Goal: Check status: Check status

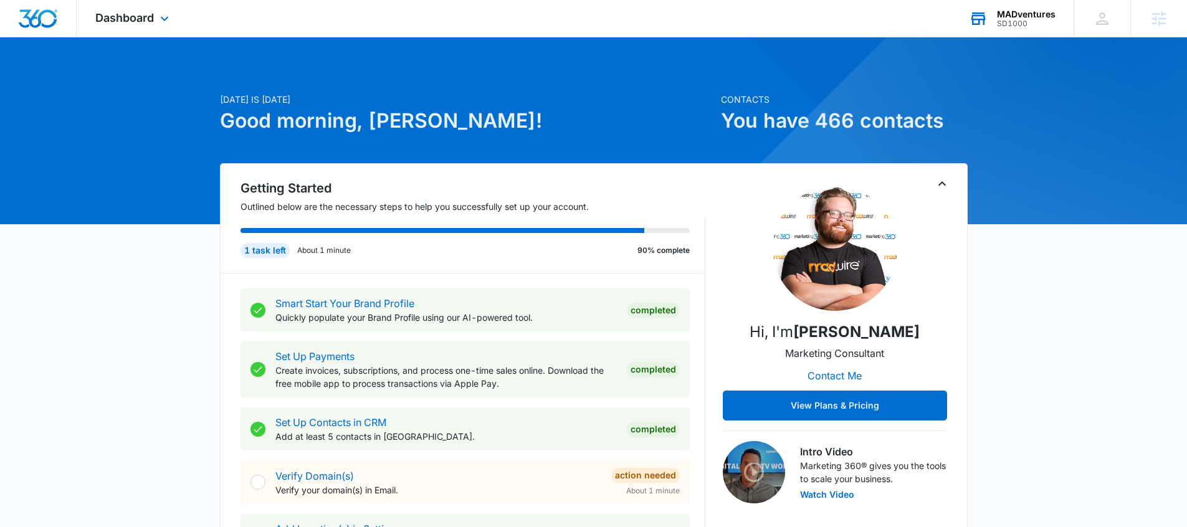
click at [1044, 20] on div "SD1000" at bounding box center [1026, 23] width 59 height 9
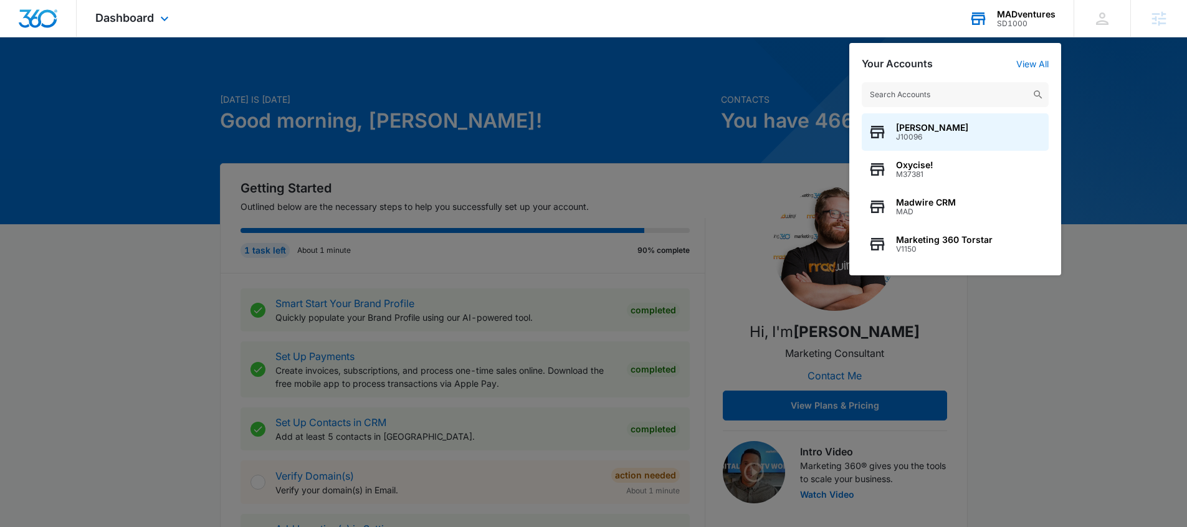
click at [936, 99] on input "text" at bounding box center [954, 94] width 187 height 25
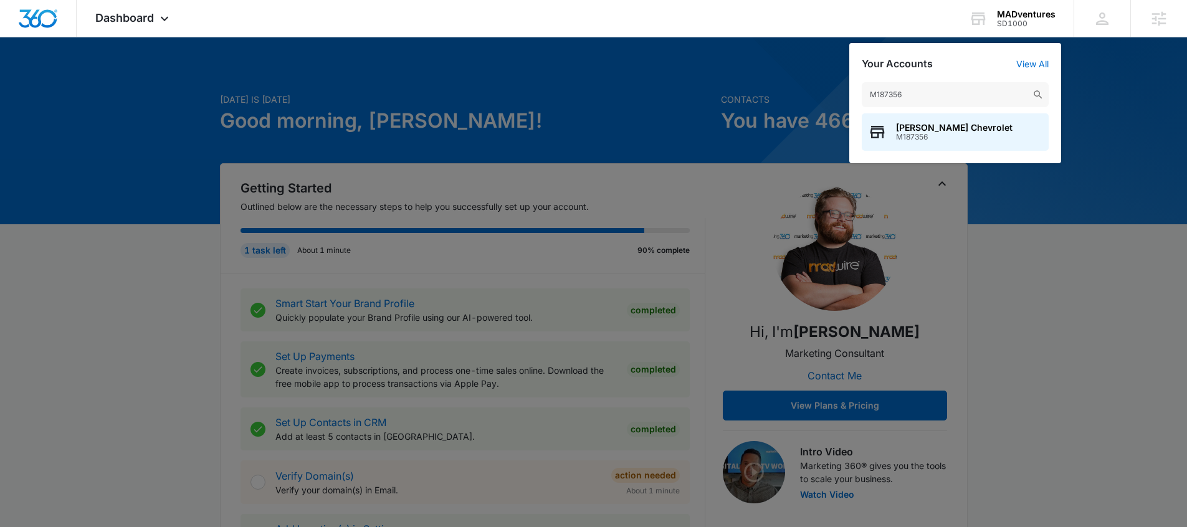
type input "M187356"
click at [929, 136] on span "M187356" at bounding box center [954, 137] width 116 height 9
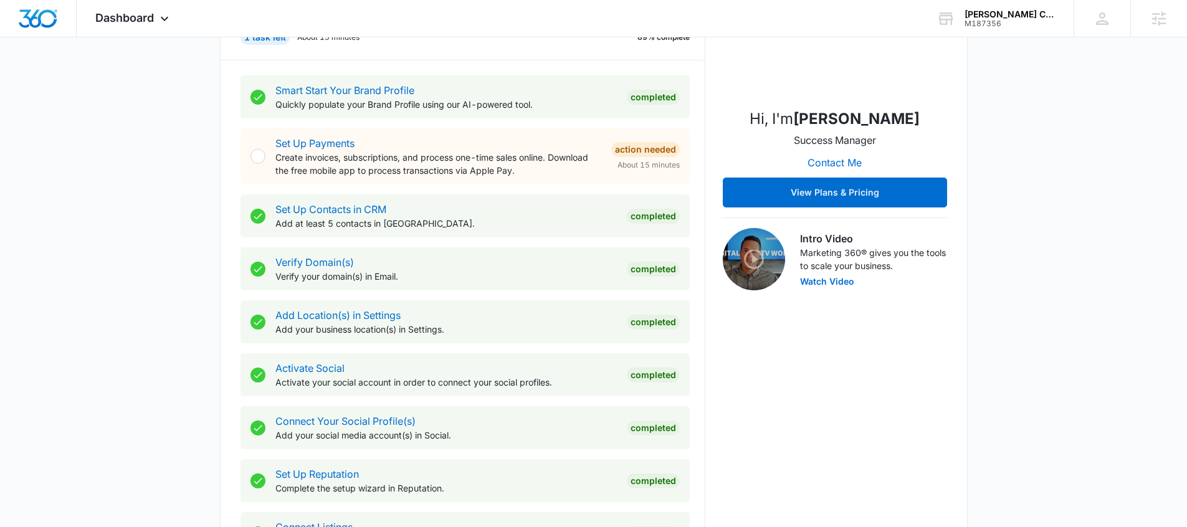
scroll to position [482, 0]
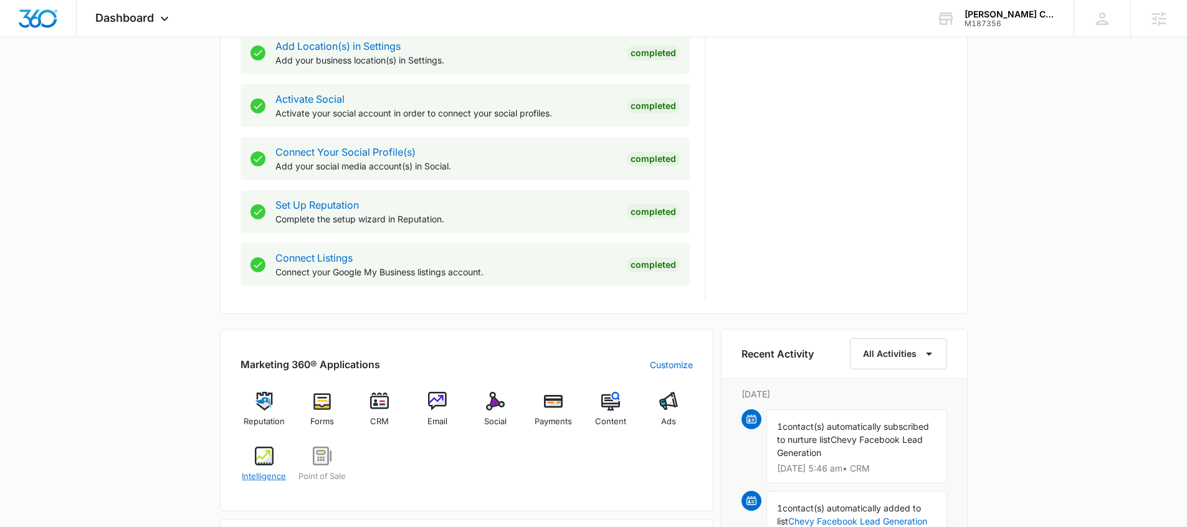
click at [280, 466] on div "Intelligence" at bounding box center [264, 469] width 48 height 45
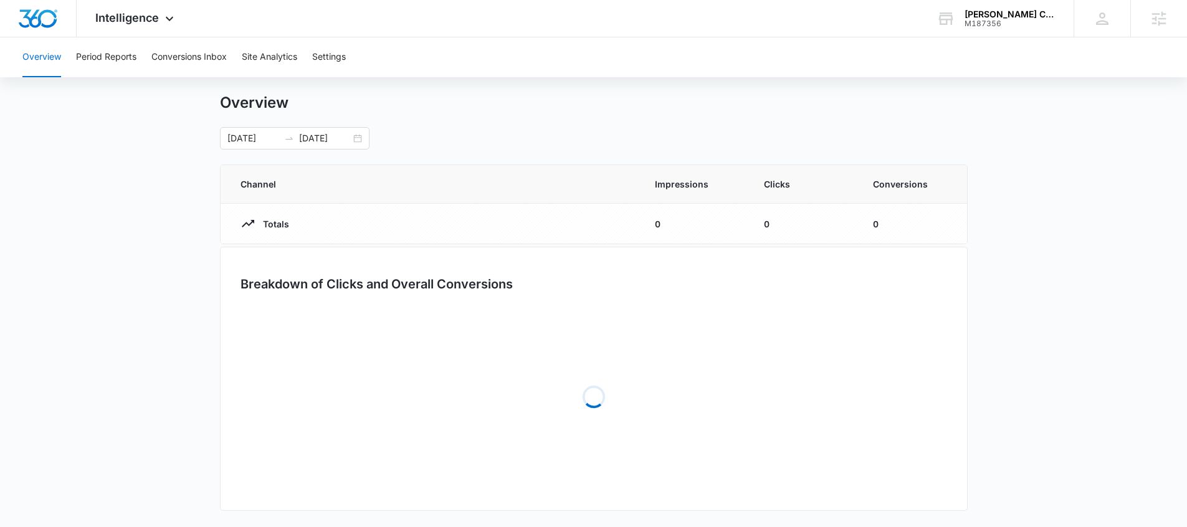
scroll to position [25, 0]
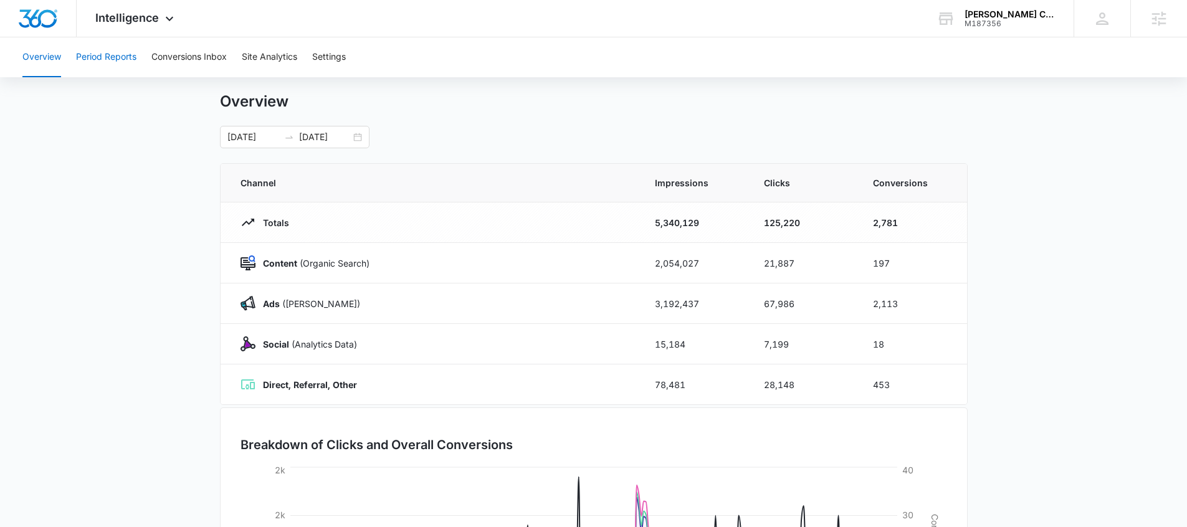
click at [111, 61] on button "Period Reports" at bounding box center [106, 57] width 60 height 40
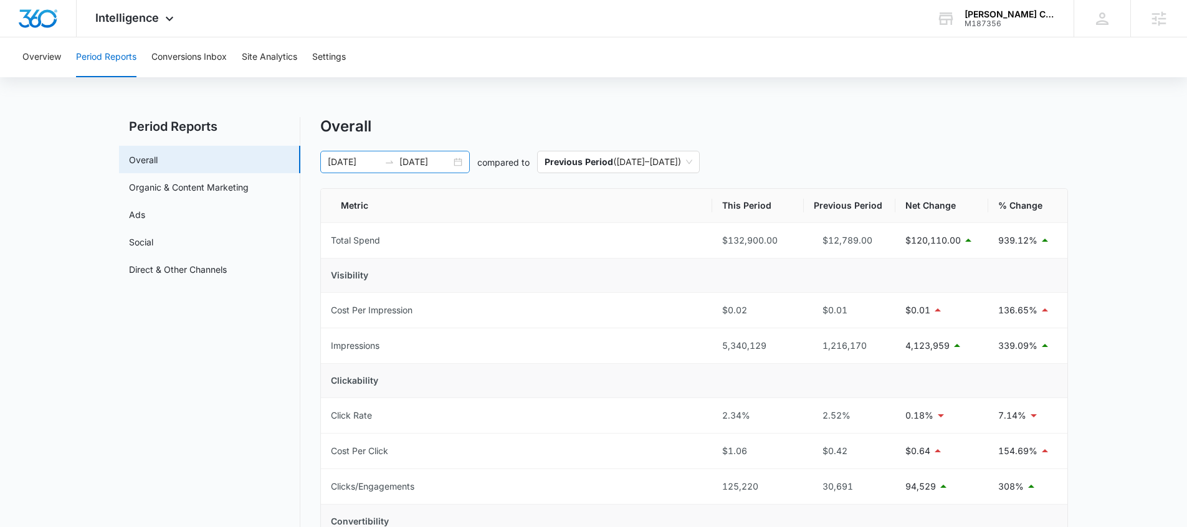
click at [457, 166] on div "01/01/2025 09/09/2025" at bounding box center [394, 162] width 149 height 22
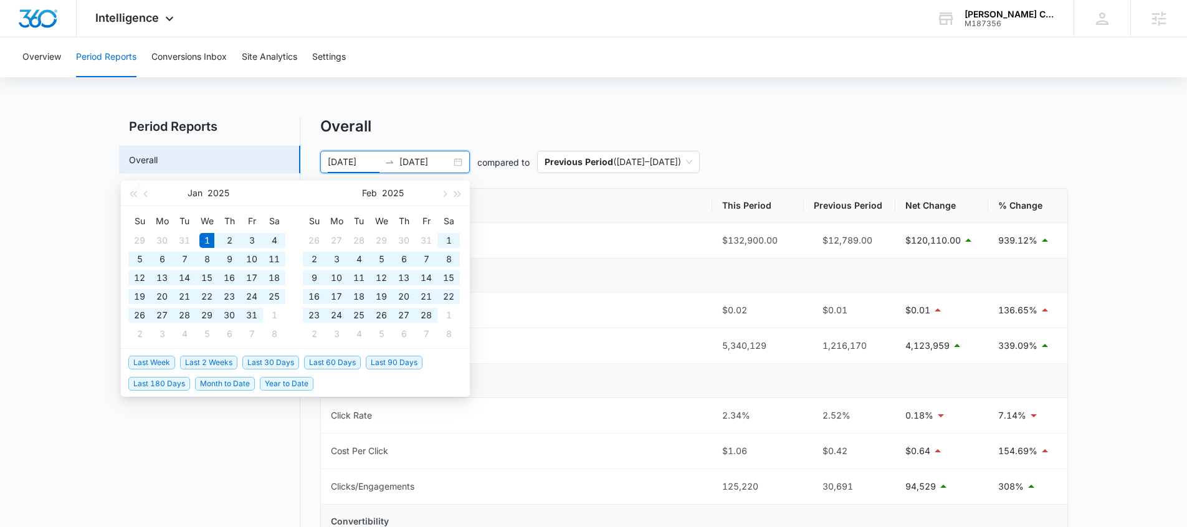
click at [458, 162] on div "01/01/2025 09/09/2025" at bounding box center [394, 162] width 149 height 22
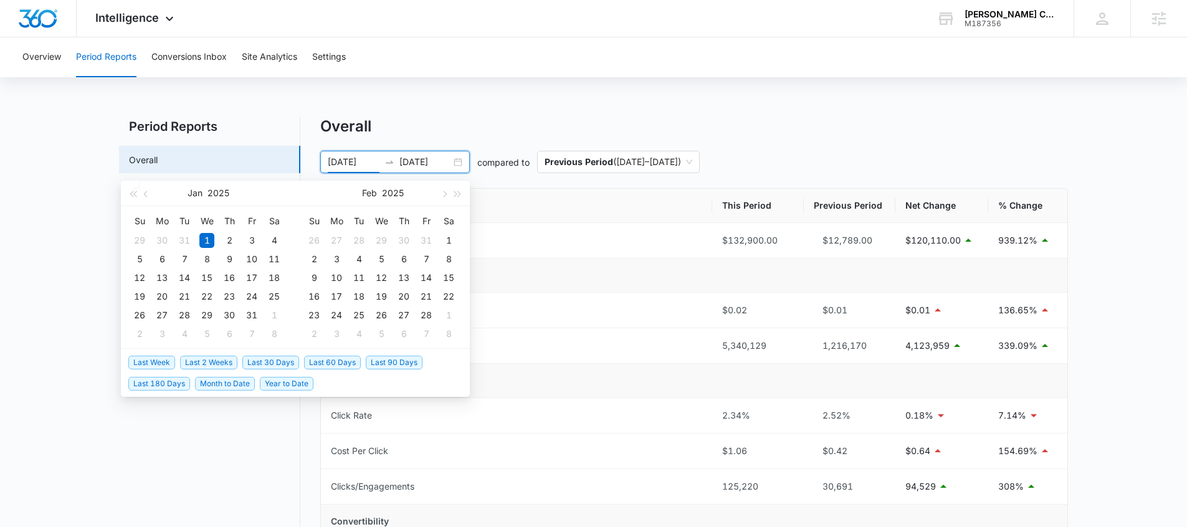
click at [290, 362] on span "Last 30 Days" at bounding box center [270, 363] width 57 height 14
type input "08/12/2025"
type input "09/11/2025"
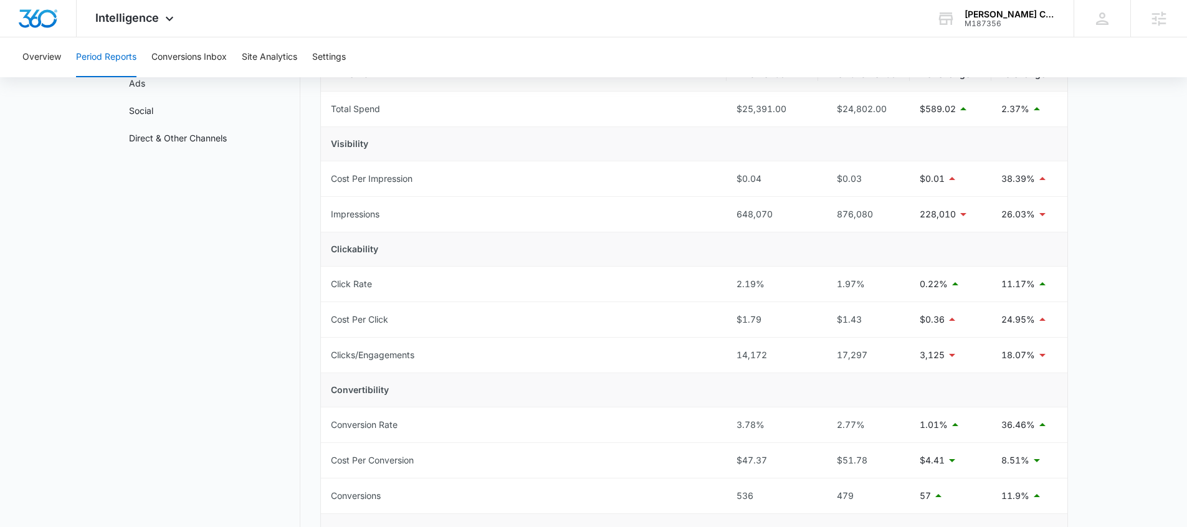
scroll to position [3, 0]
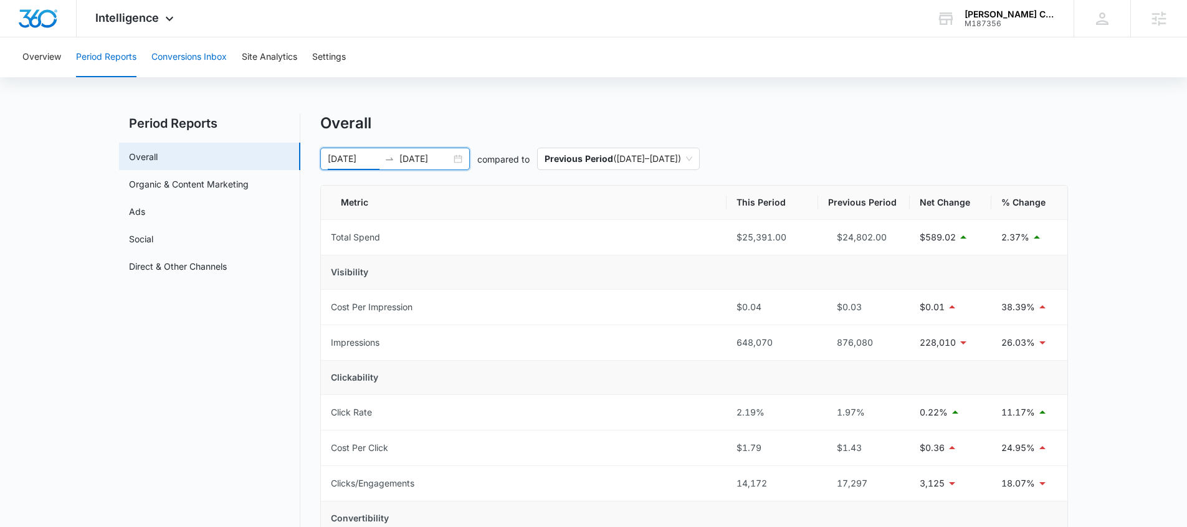
click at [196, 62] on button "Conversions Inbox" at bounding box center [188, 57] width 75 height 40
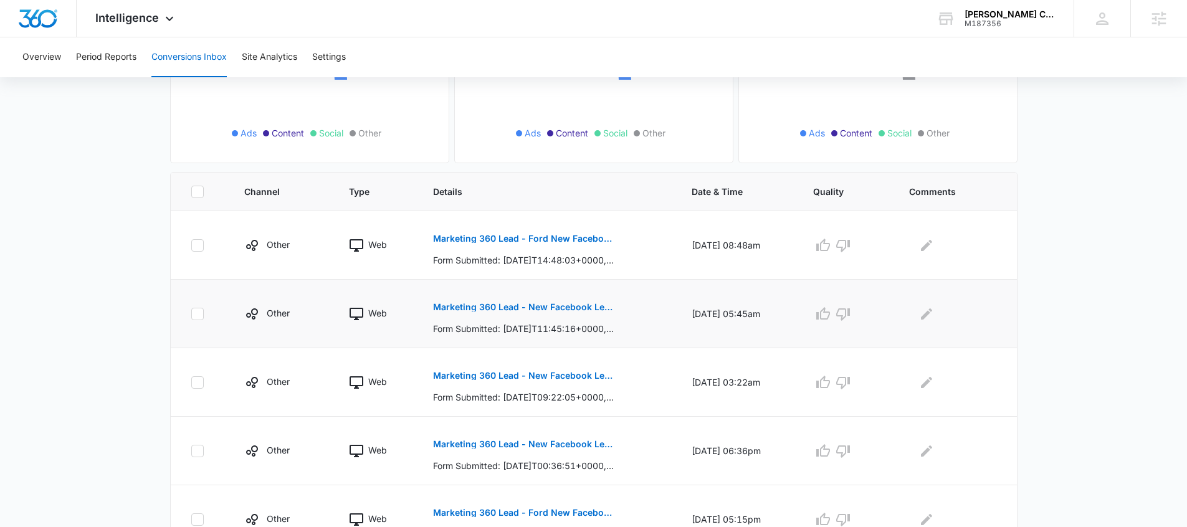
scroll to position [187, 0]
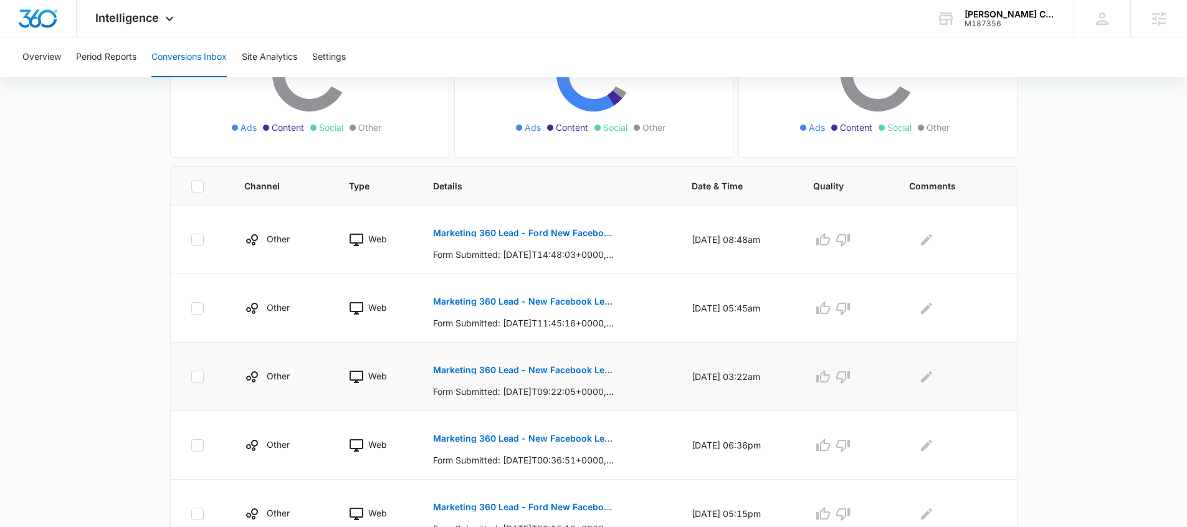
click at [556, 367] on p "Marketing 360 Lead - New Facebook Lead" at bounding box center [523, 370] width 181 height 9
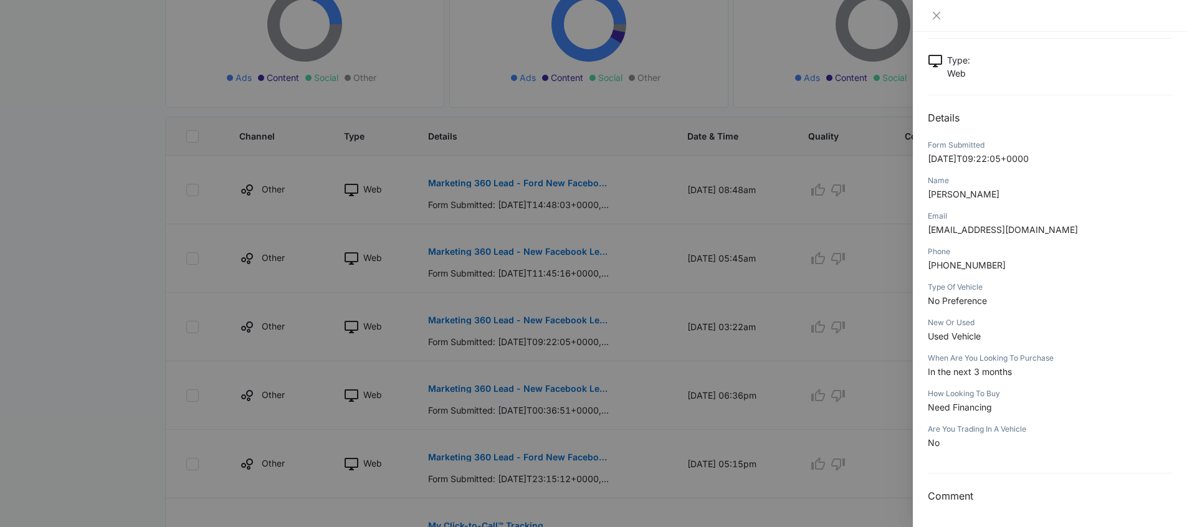
scroll to position [242, 0]
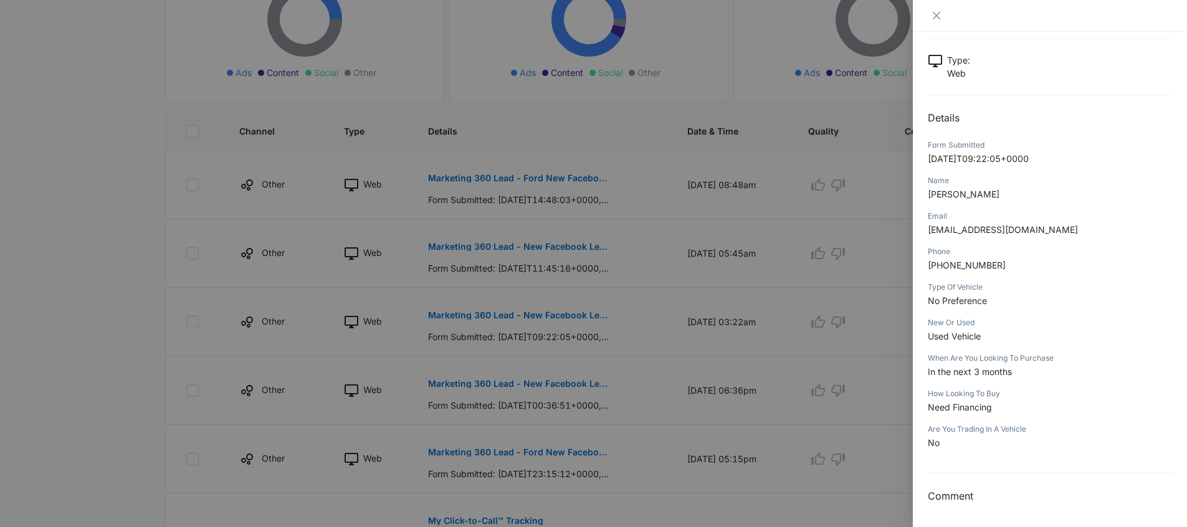
click at [627, 300] on div at bounding box center [593, 263] width 1187 height 527
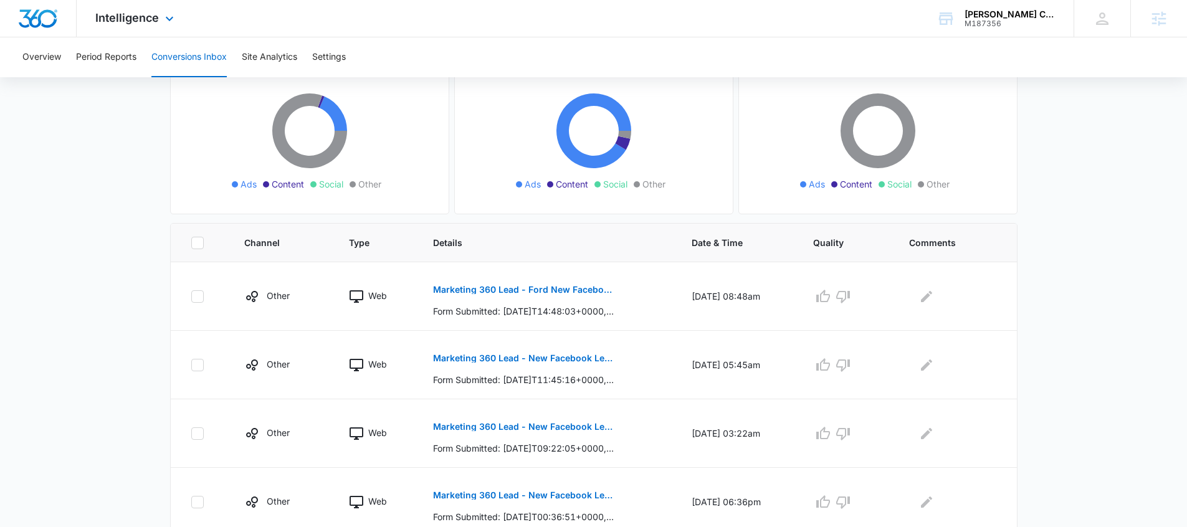
scroll to position [0, 0]
